Goal: Task Accomplishment & Management: Manage account settings

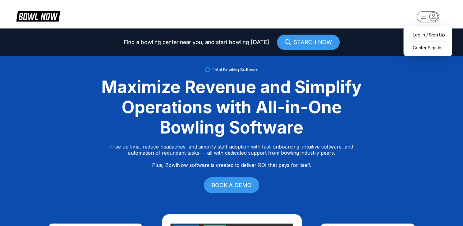
click at [429, 15] on icon "button" at bounding box center [433, 16] width 8 height 8
click at [423, 49] on div "Center Sign In" at bounding box center [427, 47] width 43 height 11
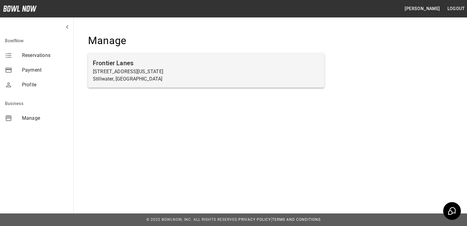
click at [126, 73] on p "[STREET_ADDRESS][US_STATE]" at bounding box center [206, 71] width 227 height 7
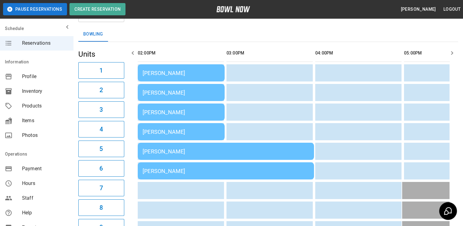
scroll to position [31, 0]
